Goal: Navigation & Orientation: Find specific page/section

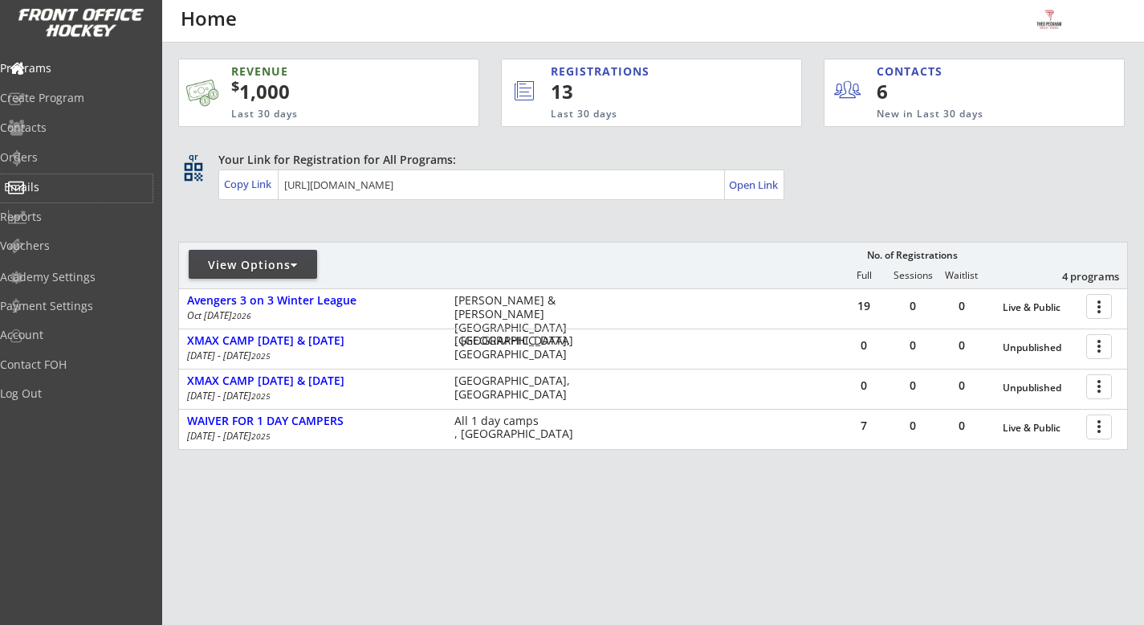
click at [82, 185] on div "Emails" at bounding box center [76, 186] width 145 height 11
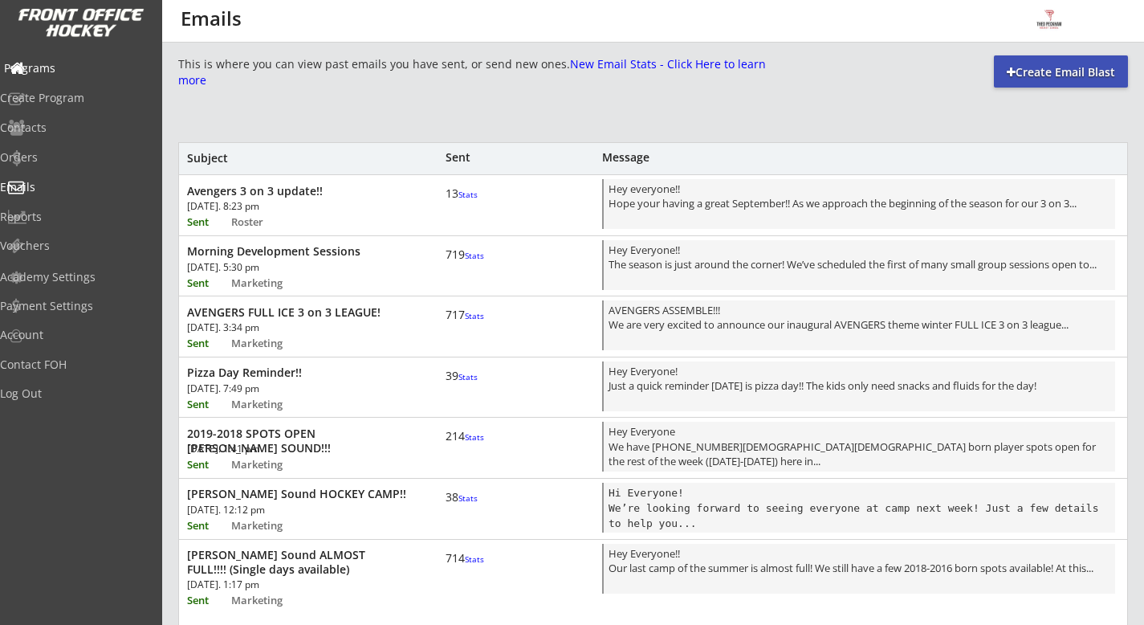
click at [89, 74] on div "Programs" at bounding box center [76, 68] width 145 height 11
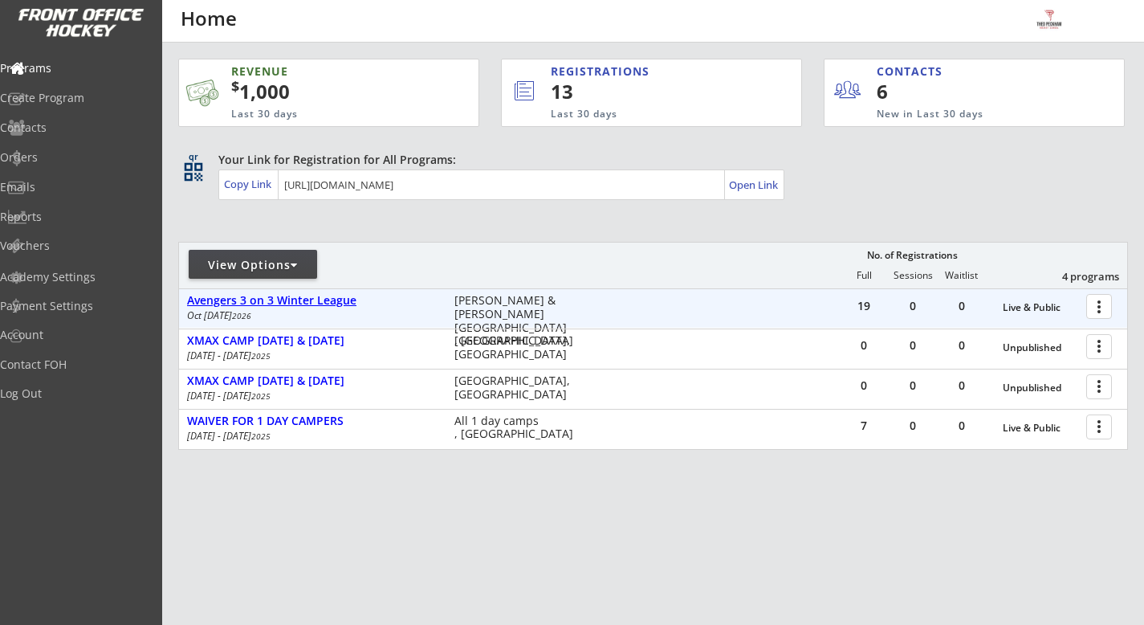
click at [318, 301] on div "Avengers 3 on 3 Winter League" at bounding box center [312, 301] width 250 height 14
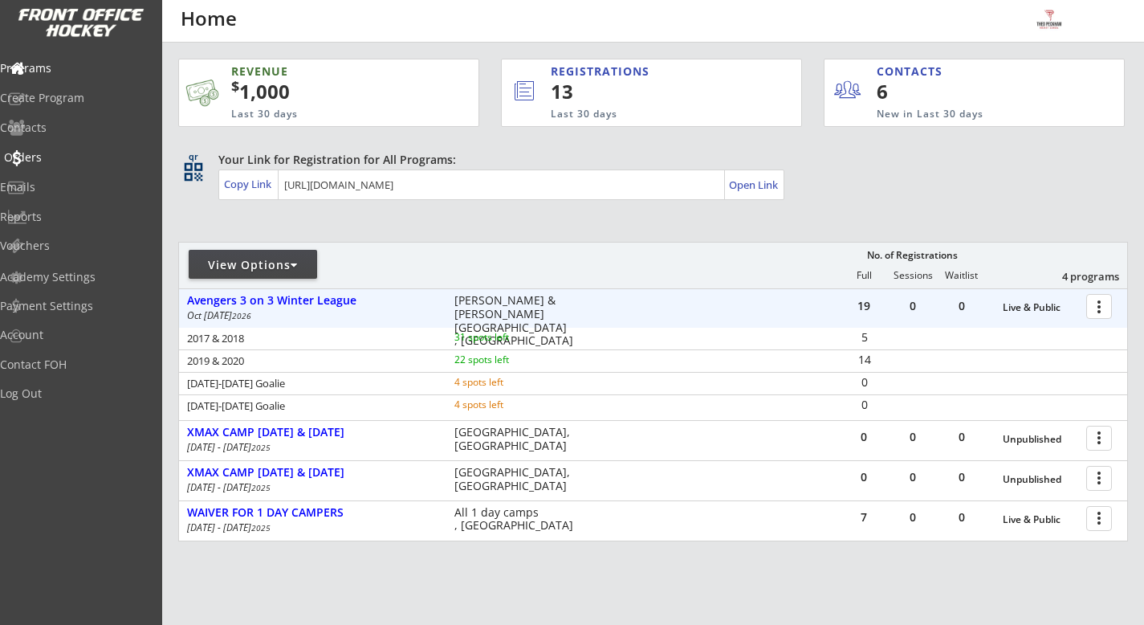
click at [71, 162] on div "Orders" at bounding box center [76, 157] width 145 height 11
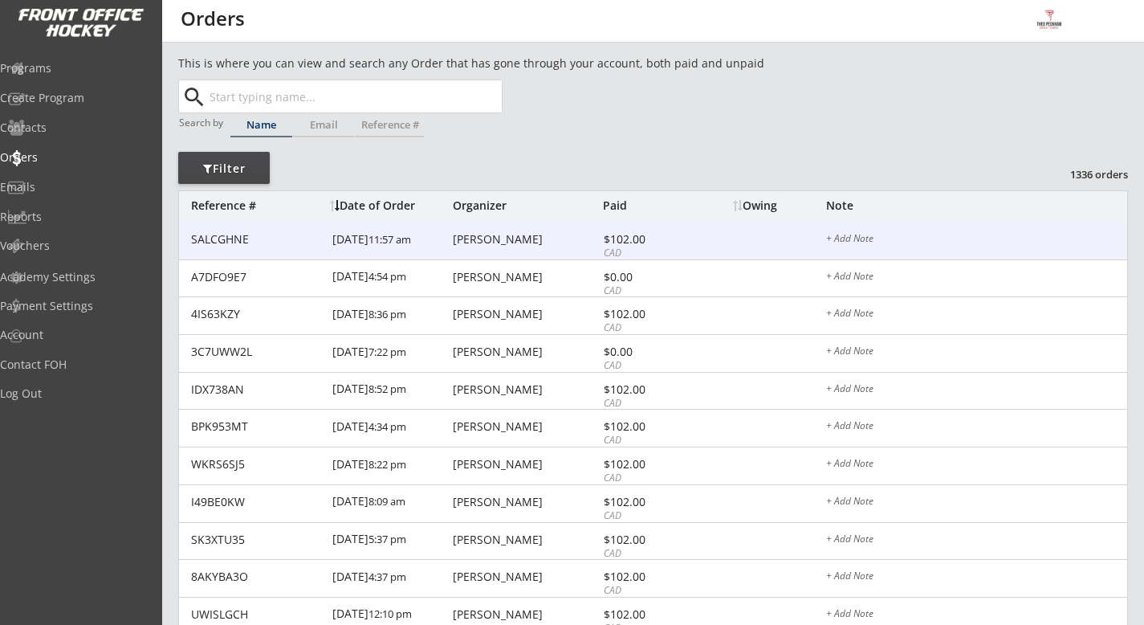
click at [552, 241] on div "[PERSON_NAME]" at bounding box center [526, 239] width 146 height 11
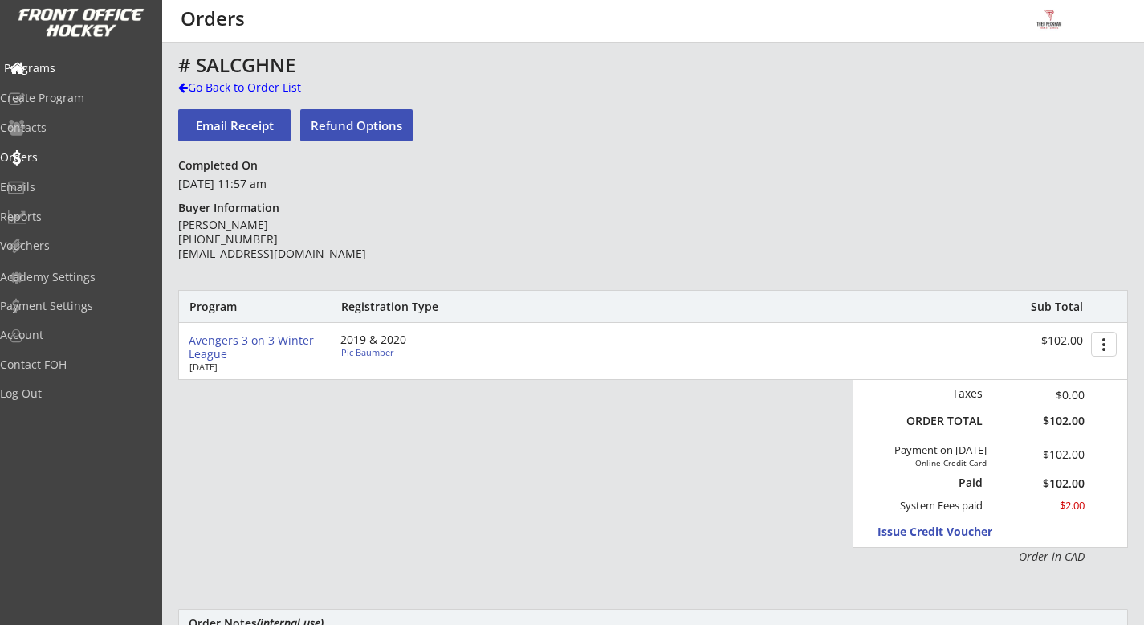
click at [79, 79] on div "Programs" at bounding box center [76, 69] width 153 height 28
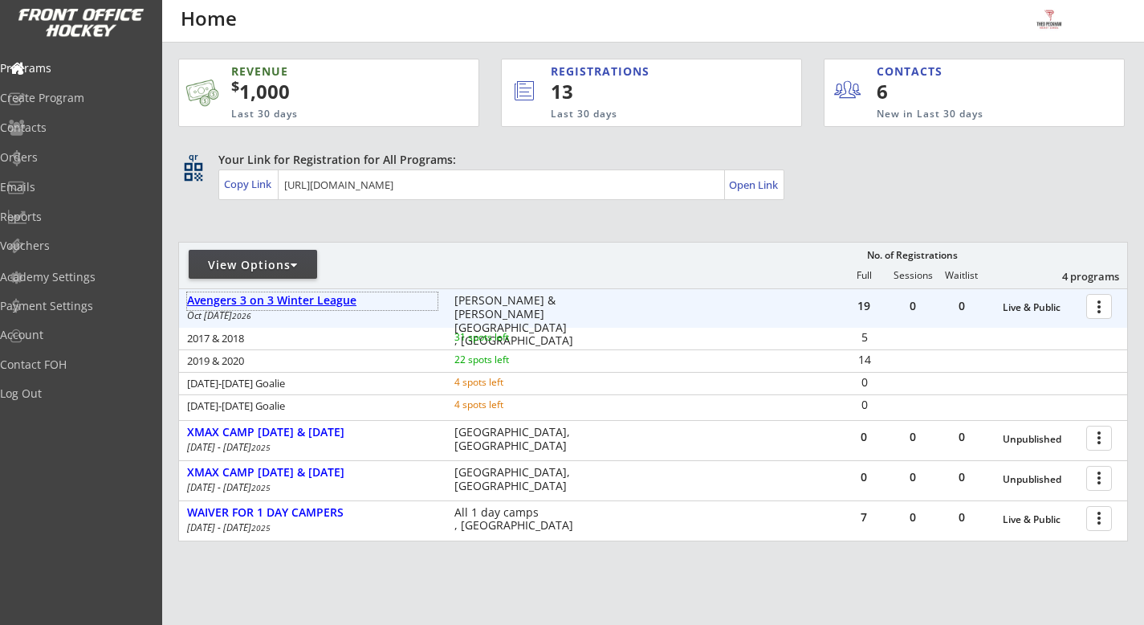
click at [352, 295] on div "Avengers 3 on 3 Winter League" at bounding box center [312, 301] width 250 height 14
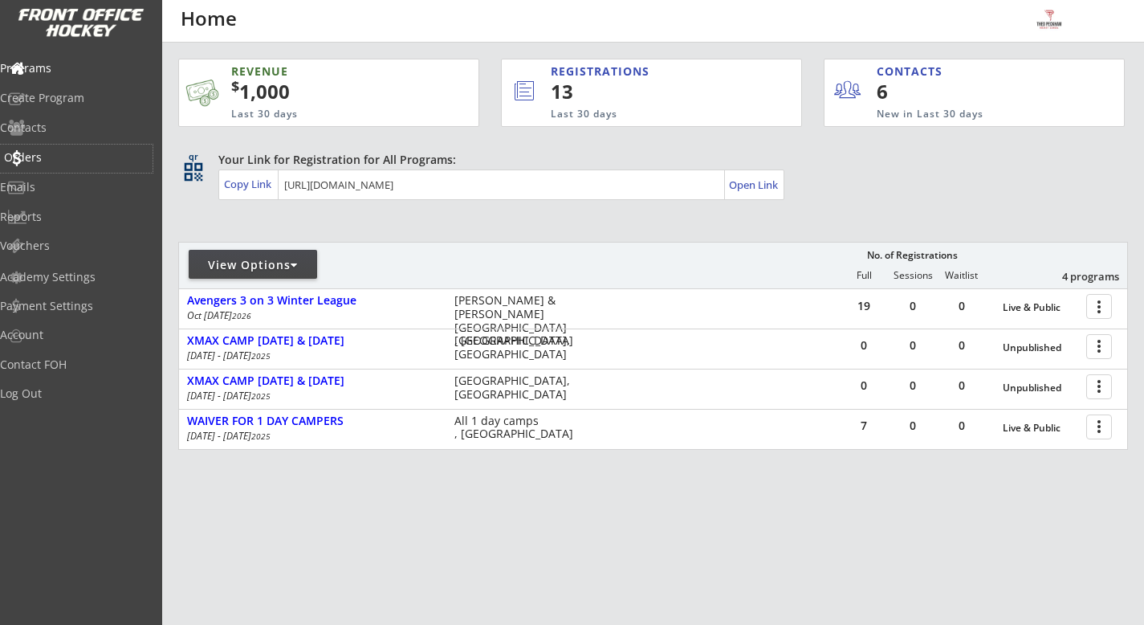
click at [76, 165] on div "Orders" at bounding box center [76, 159] width 153 height 28
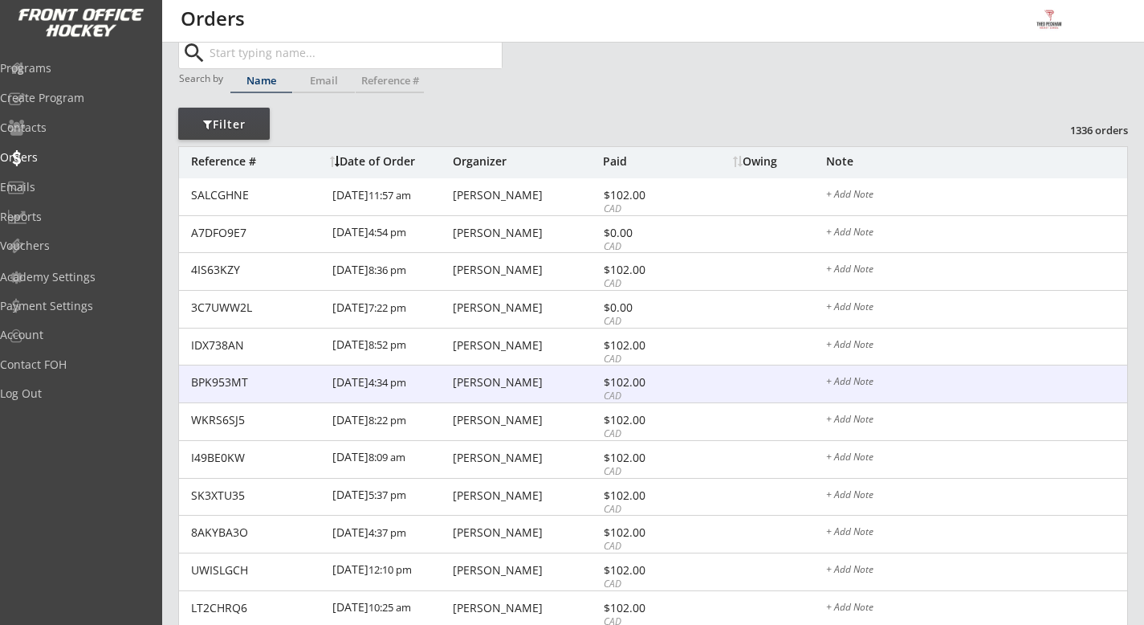
scroll to position [48, 0]
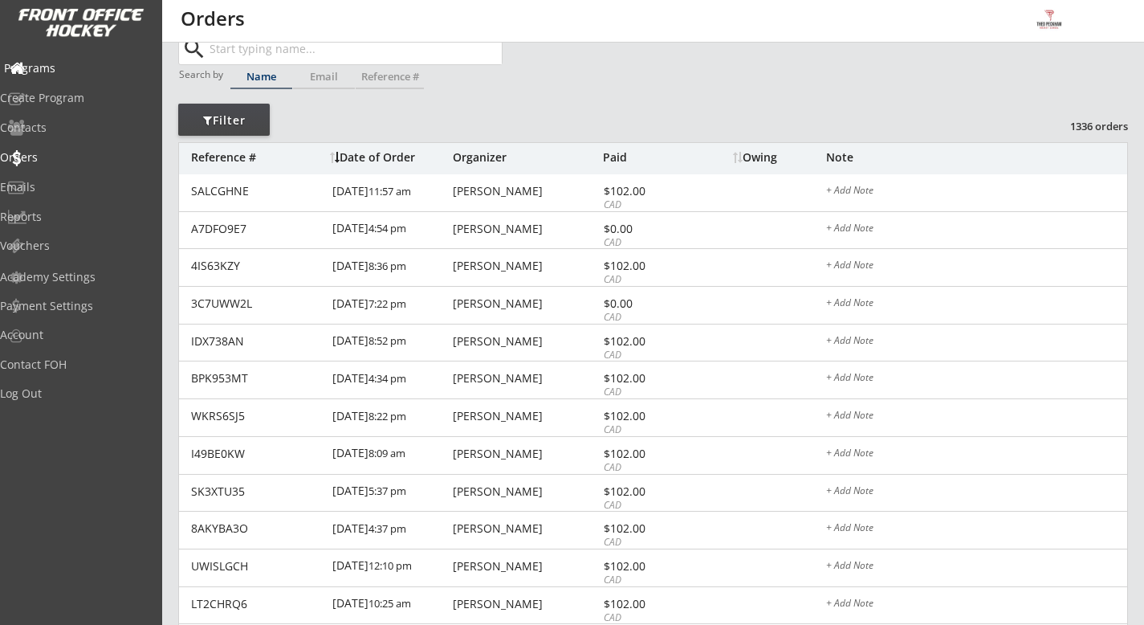
click at [71, 69] on div "Programs" at bounding box center [76, 68] width 145 height 11
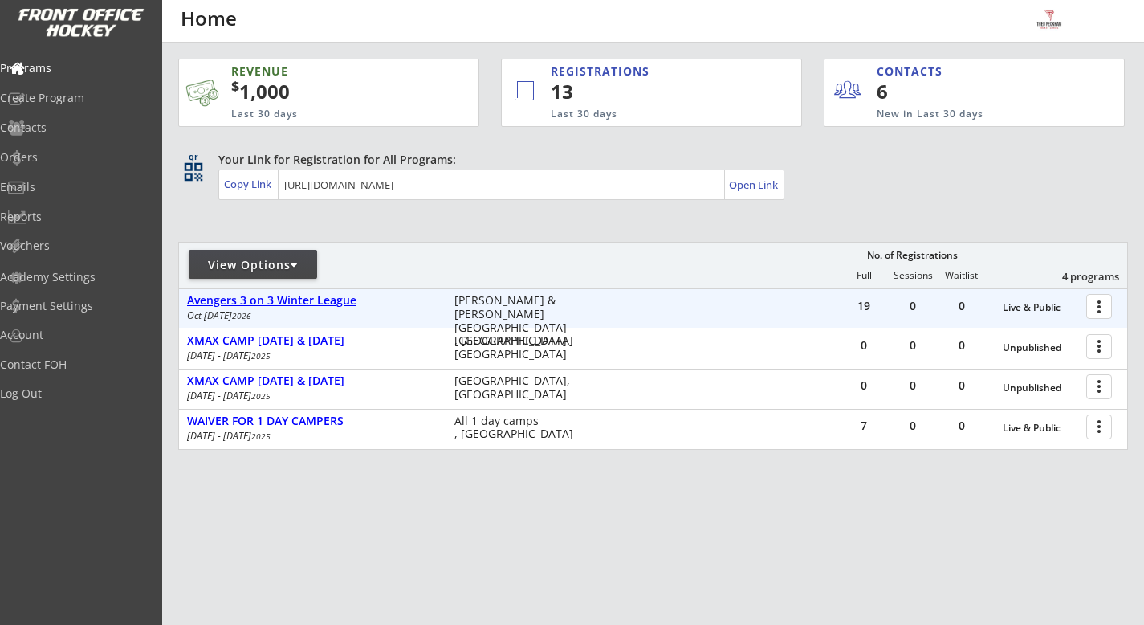
click at [317, 299] on div "Avengers 3 on 3 Winter League" at bounding box center [312, 301] width 250 height 14
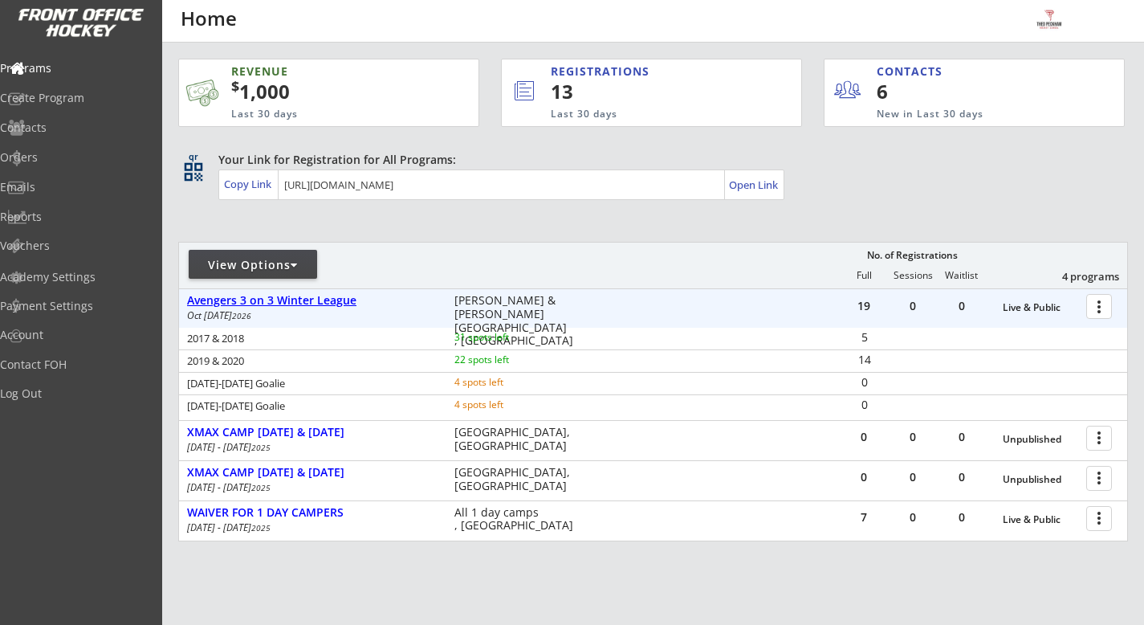
click at [317, 299] on div "Avengers 3 on 3 Winter League" at bounding box center [312, 301] width 250 height 14
